Goal: Communication & Community: Answer question/provide support

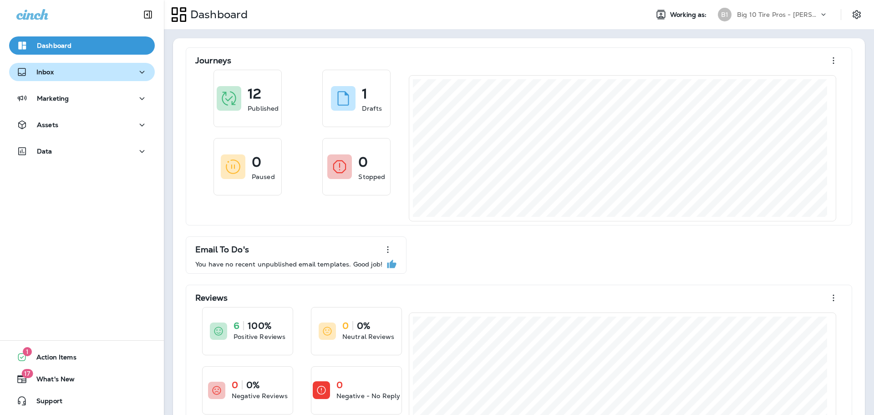
click at [43, 68] on p "Inbox" at bounding box center [44, 71] width 17 height 7
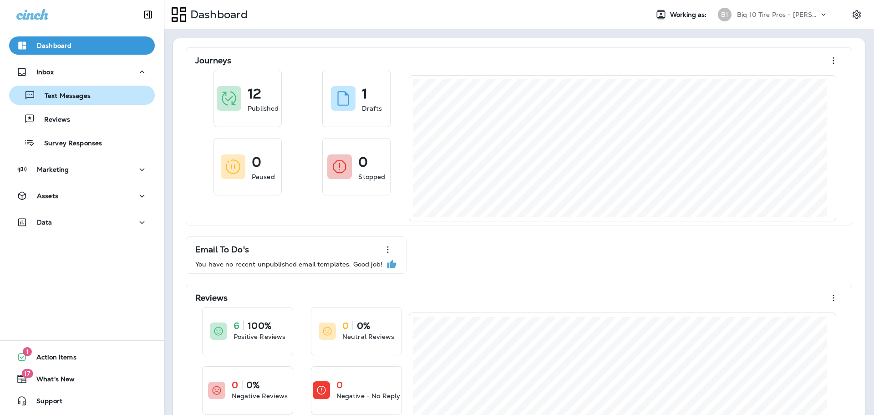
click at [61, 97] on p "Text Messages" at bounding box center [63, 96] width 55 height 9
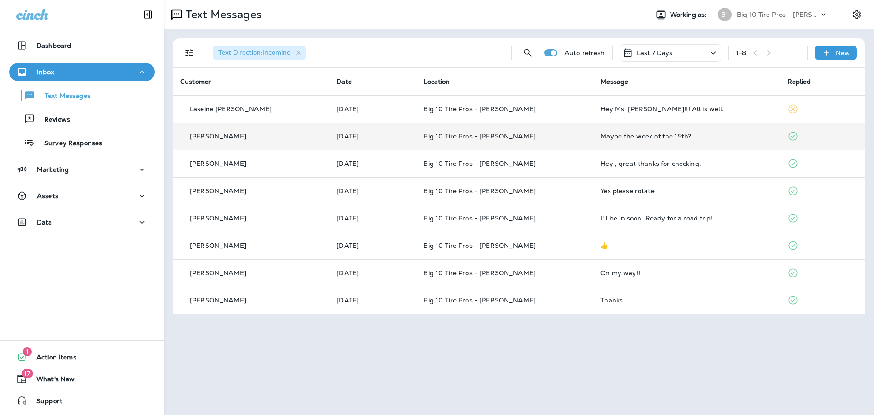
click at [627, 129] on td "Maybe the week of the 15th?" at bounding box center [686, 135] width 187 height 27
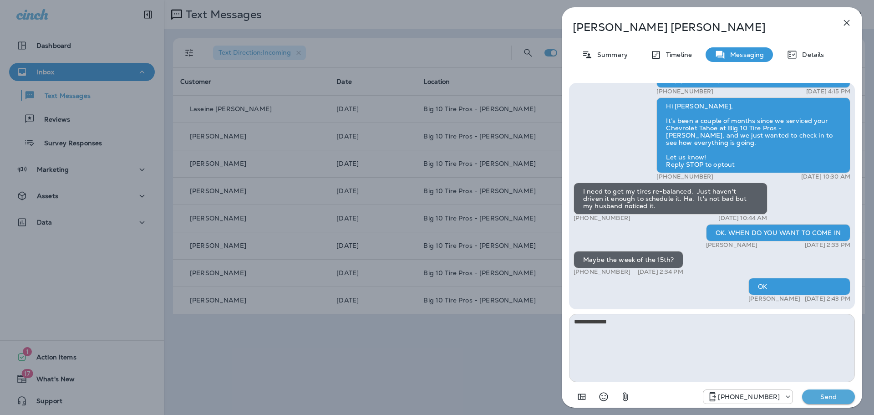
type textarea "**********"
click at [826, 392] on p "Send" at bounding box center [828, 396] width 38 height 8
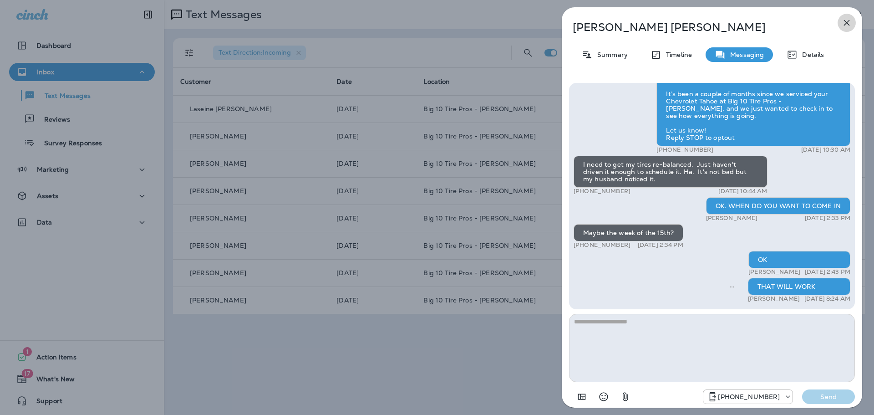
click at [847, 21] on icon "button" at bounding box center [846, 22] width 11 height 11
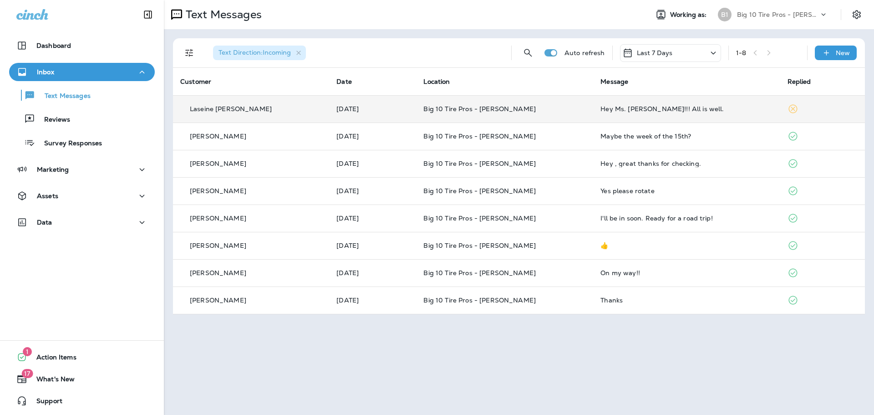
click at [661, 113] on td "Hey Ms. [PERSON_NAME]!!! All is well." at bounding box center [686, 108] width 187 height 27
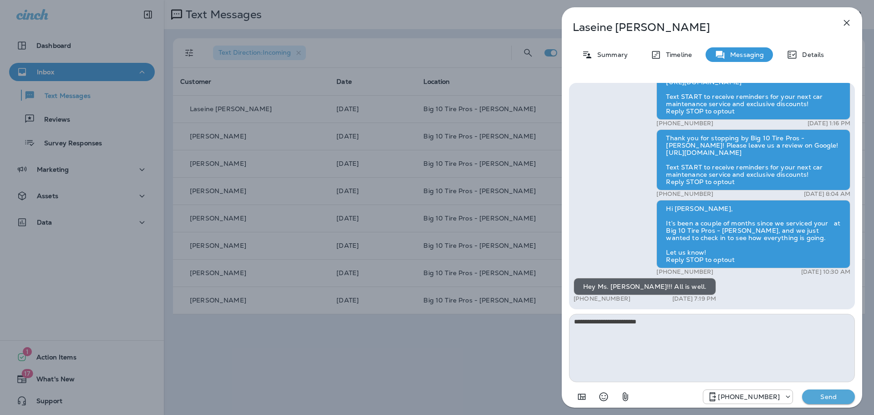
type textarea "**********"
click at [818, 397] on p "Send" at bounding box center [828, 396] width 38 height 8
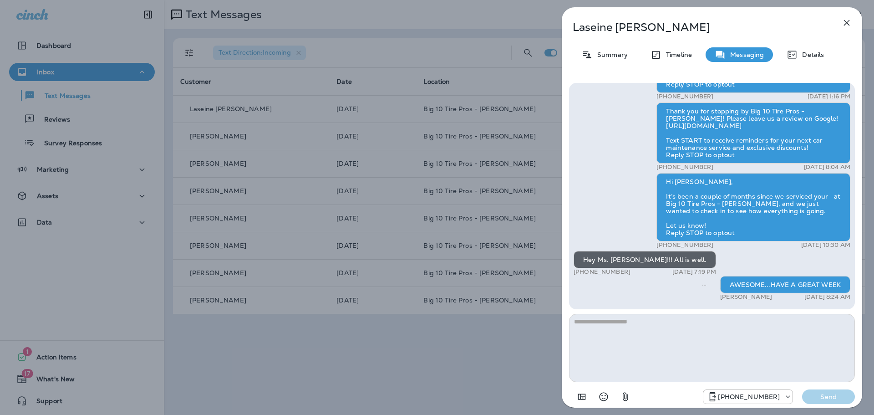
click at [848, 23] on icon "button" at bounding box center [846, 22] width 11 height 11
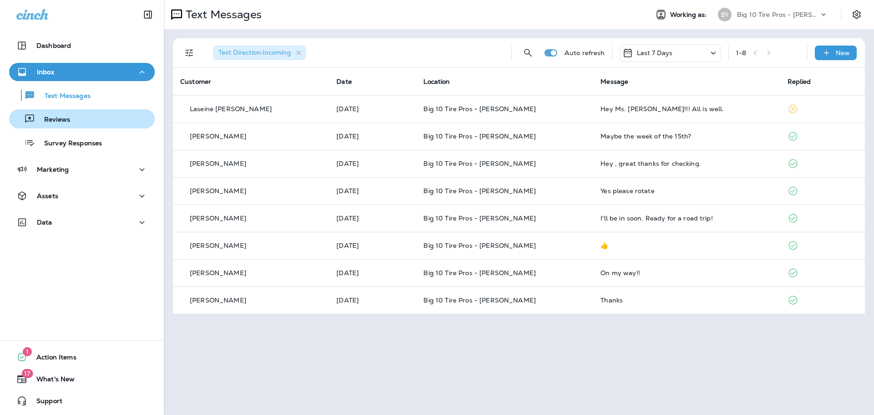
click at [61, 122] on p "Reviews" at bounding box center [52, 120] width 35 height 9
